Goal: Check status: Check status

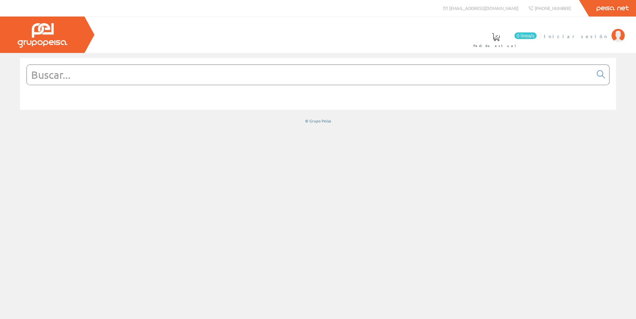
click at [315, 36] on span "Iniciar sesión" at bounding box center [576, 36] width 64 height 7
click at [569, 39] on li "FRANCISCO FLORES HERNANDEZ S.L Mi cuenta Mis datos Mis ofertas Mis pedidos Mis …" at bounding box center [543, 41] width 166 height 26
click at [570, 37] on span "[PERSON_NAME] [PERSON_NAME]" at bounding box center [535, 36] width 146 height 7
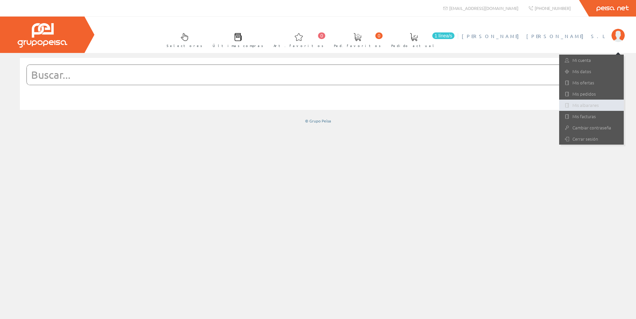
click at [597, 106] on link "Mis albaranes" at bounding box center [591, 105] width 65 height 11
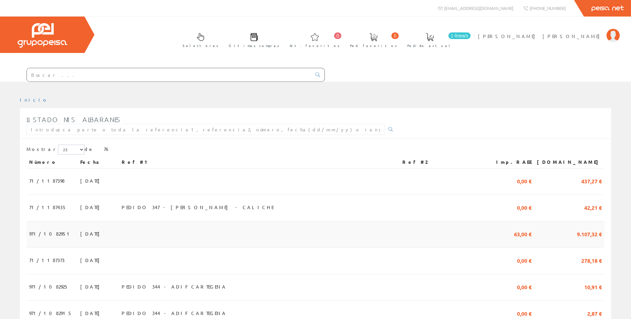
click at [56, 236] on span "971/1082951" at bounding box center [50, 233] width 43 height 11
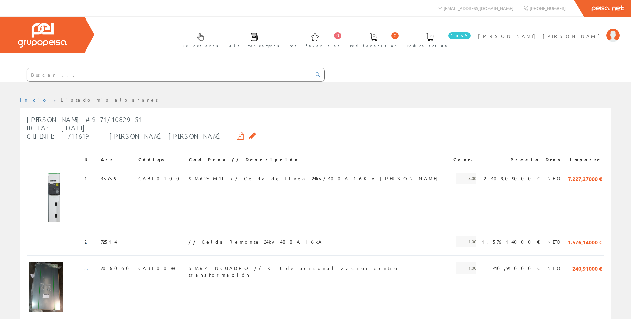
scroll to position [33, 0]
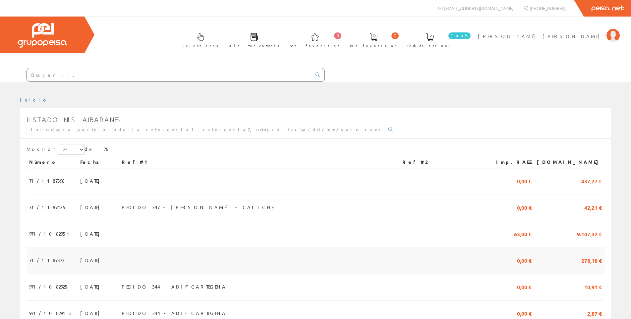
click at [80, 263] on span "[DATE]" at bounding box center [91, 260] width 23 height 11
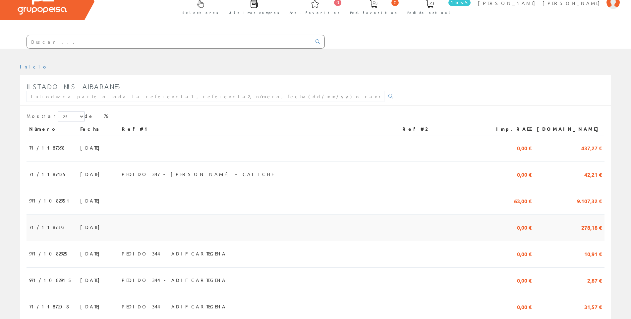
scroll to position [99, 0]
